Goal: Information Seeking & Learning: Learn about a topic

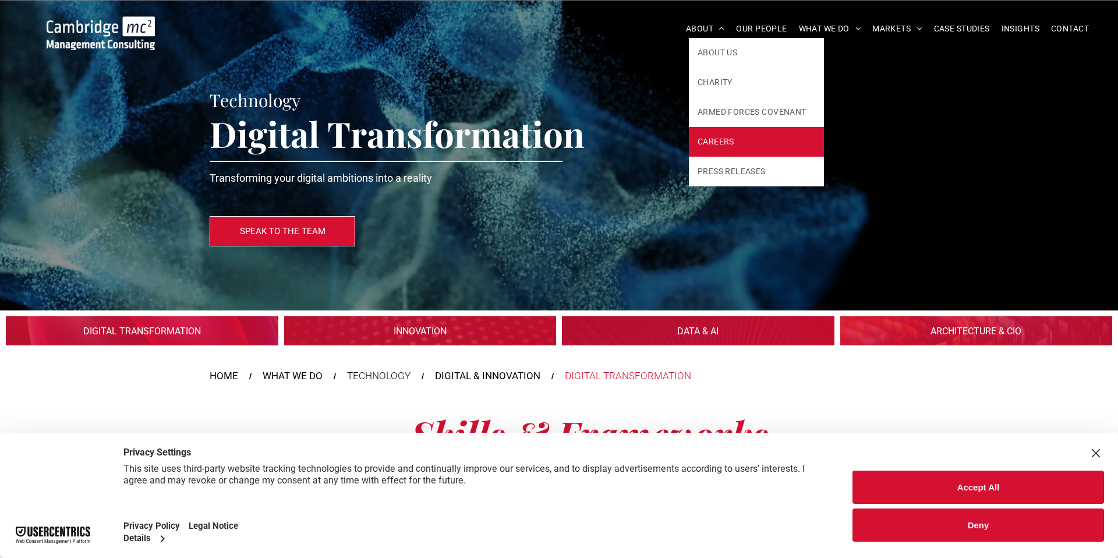
click at [736, 147] on link "CAREERS" at bounding box center [756, 142] width 135 height 30
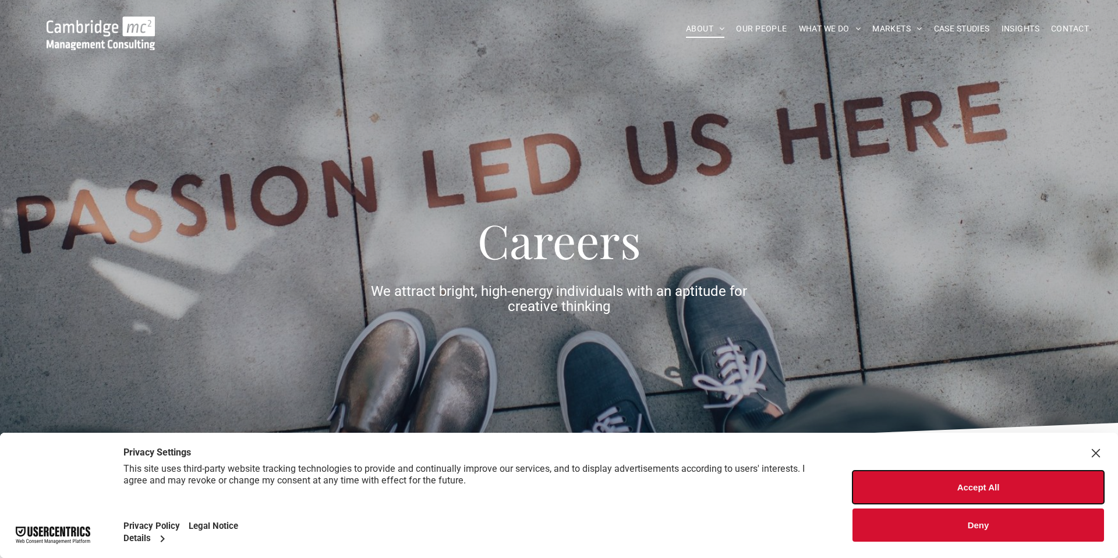
click at [965, 477] on button "Accept All" at bounding box center [977, 486] width 251 height 33
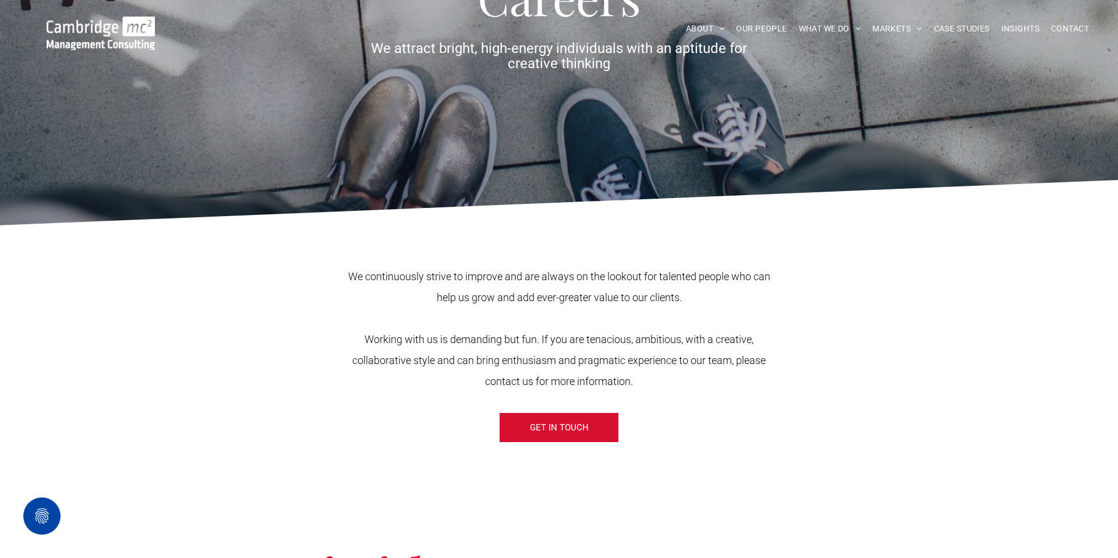
scroll to position [295, 0]
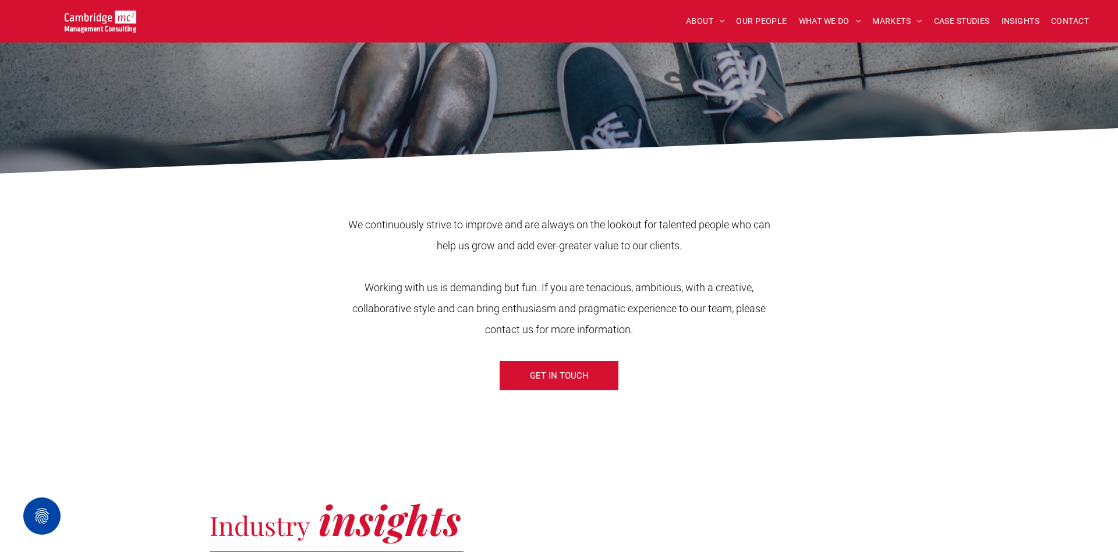
click at [537, 392] on div "We continuously strive to improve and are always on the lookout for talented pe…" at bounding box center [559, 288] width 698 height 217
click at [552, 374] on span "GET IN TOUCH" at bounding box center [559, 375] width 59 height 29
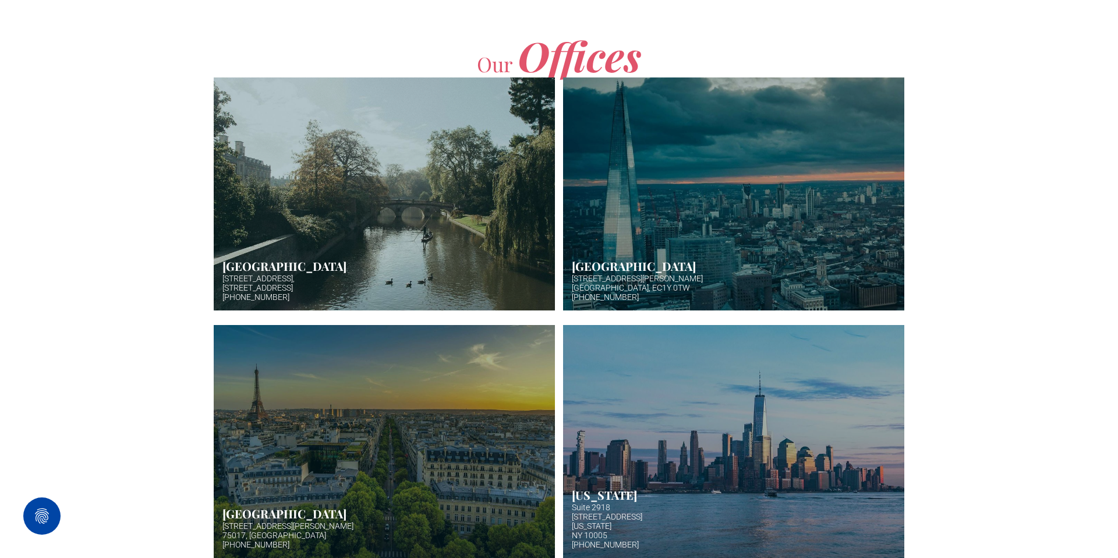
scroll to position [333, 0]
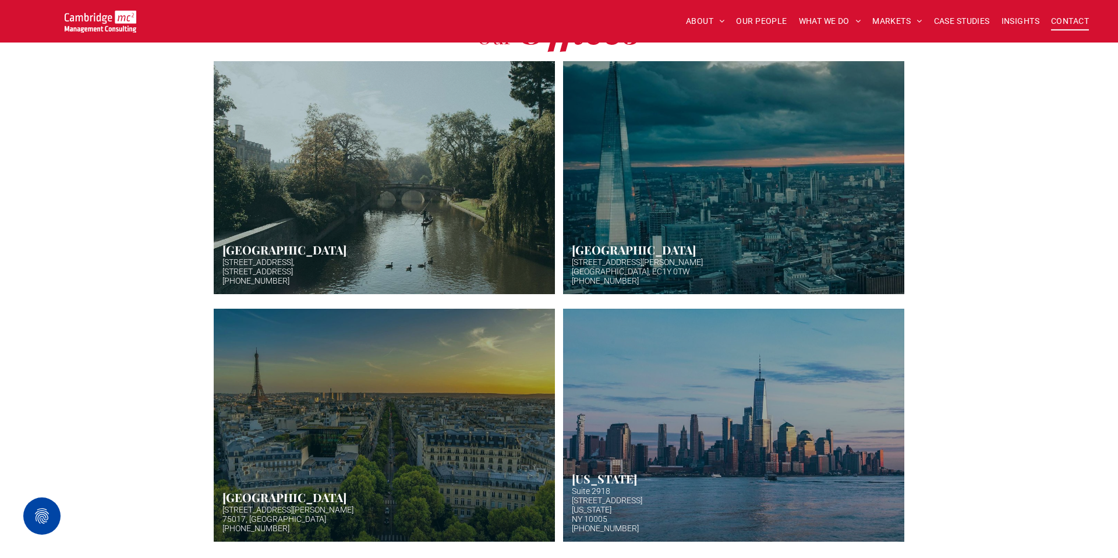
click at [662, 240] on link "Aerial photo of Tower Bridge, London. Thames snakes into distance. Hazy backgro…" at bounding box center [732, 177] width 361 height 247
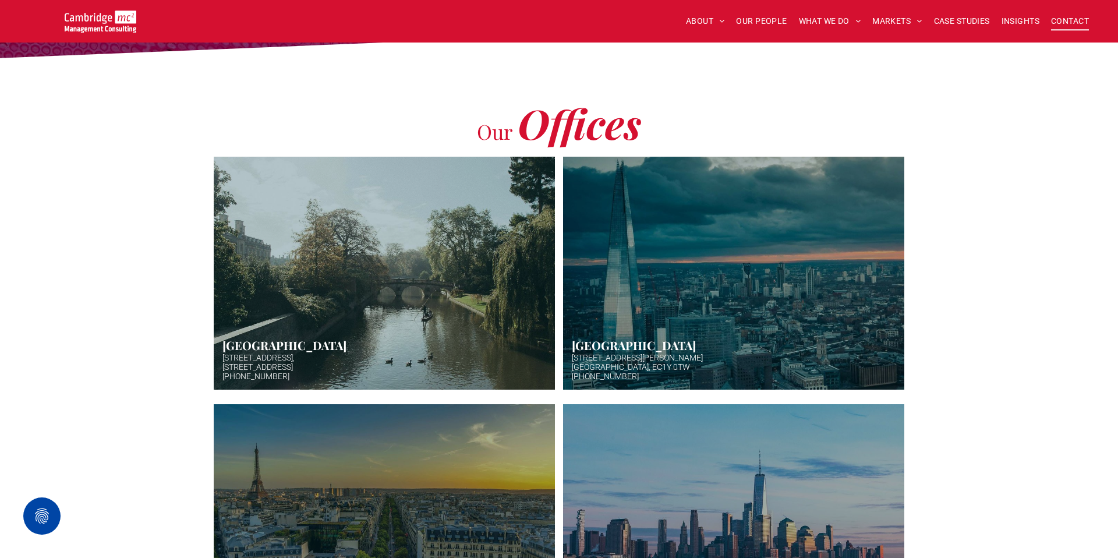
scroll to position [171, 0]
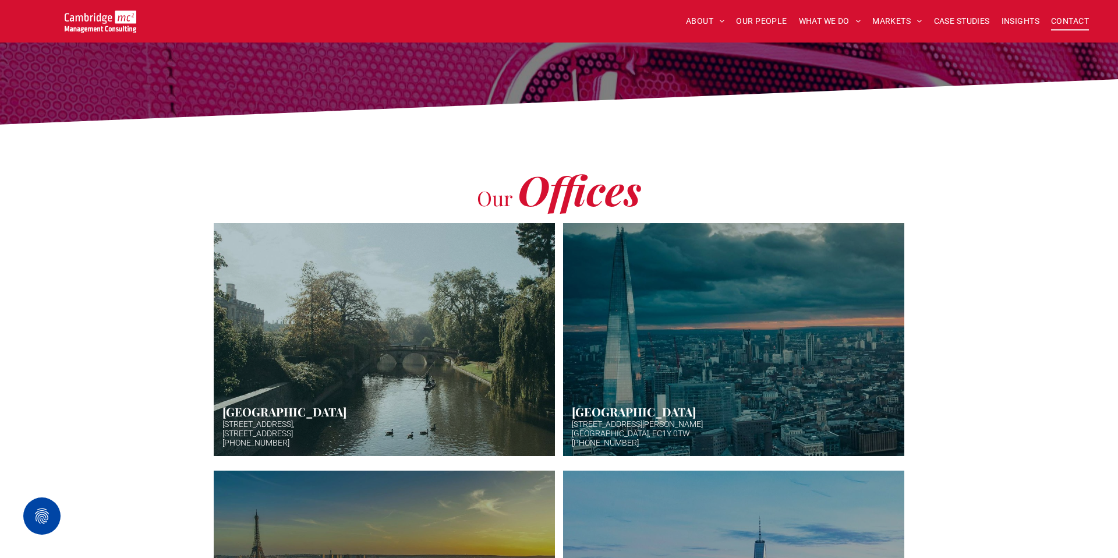
click at [548, 335] on link "Hazy afternoon photo of river and bridge in Cambridge. Punt boat in middle-dist…" at bounding box center [383, 339] width 361 height 247
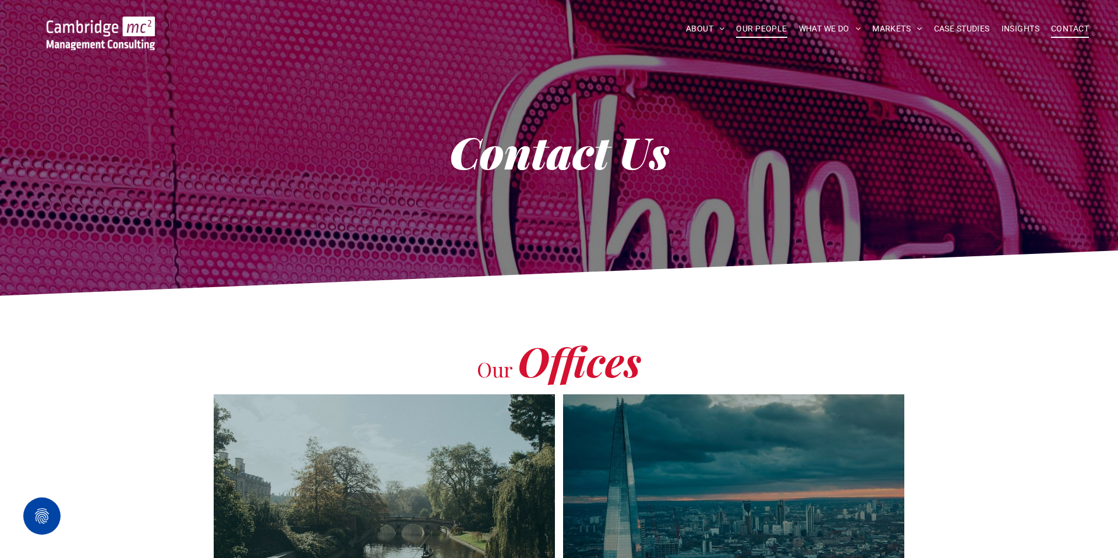
click at [772, 25] on span "OUR PEOPLE" at bounding box center [761, 29] width 51 height 18
